Goal: Entertainment & Leisure: Consume media (video, audio)

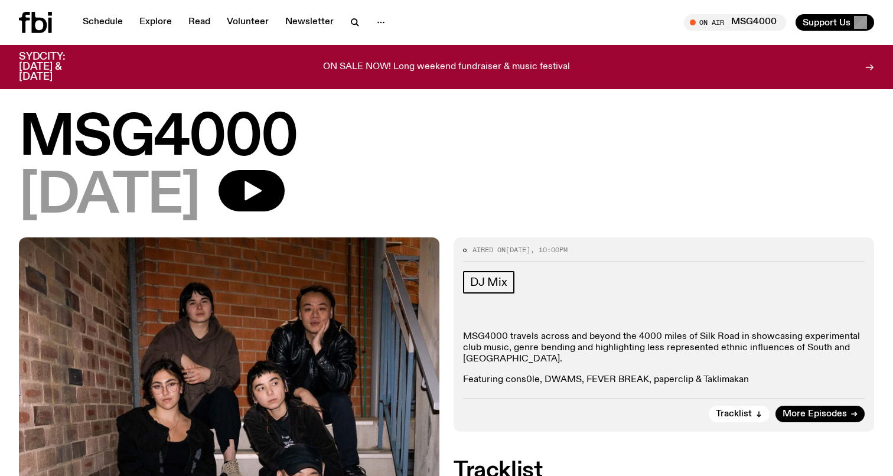
click at [62, 28] on div at bounding box center [47, 22] width 57 height 21
click at [44, 24] on icon at bounding box center [39, 22] width 15 height 21
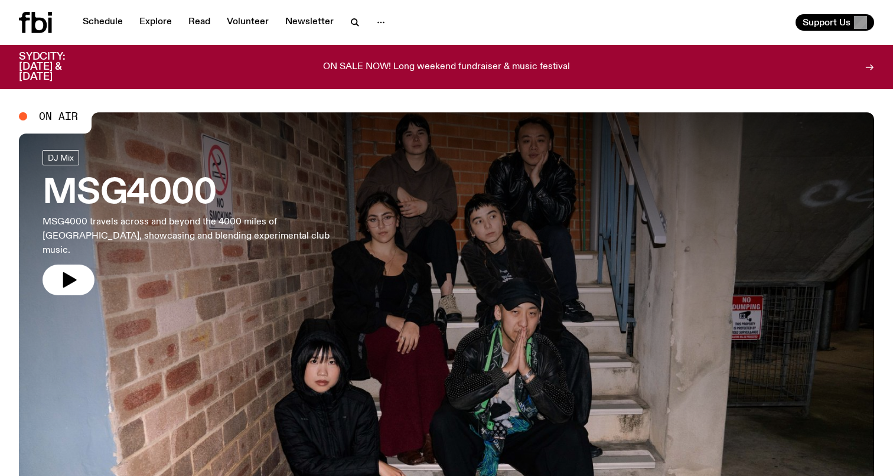
click at [171, 187] on h3 "MSG4000" at bounding box center [194, 193] width 302 height 33
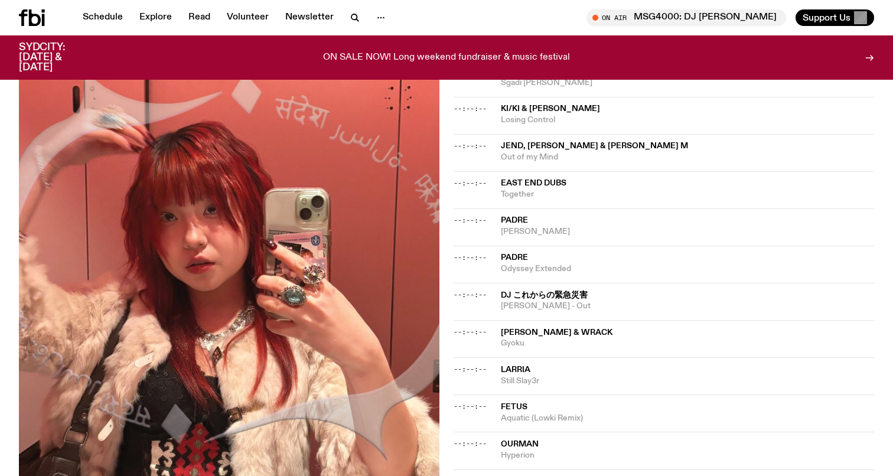
scroll to position [940, 0]
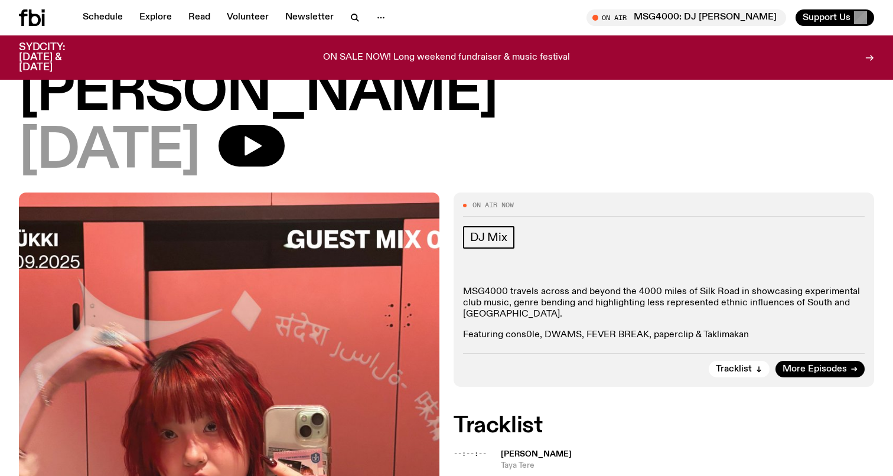
scroll to position [222, 0]
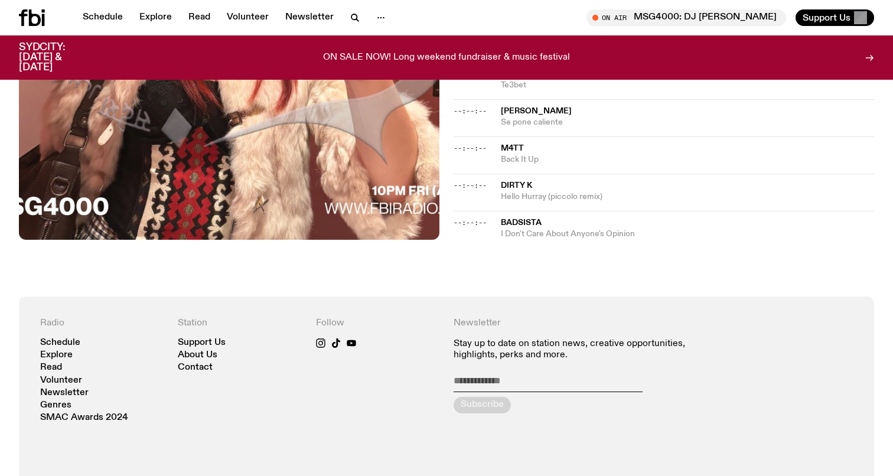
scroll to position [1398, 0]
